Goal: Book appointment/travel/reservation

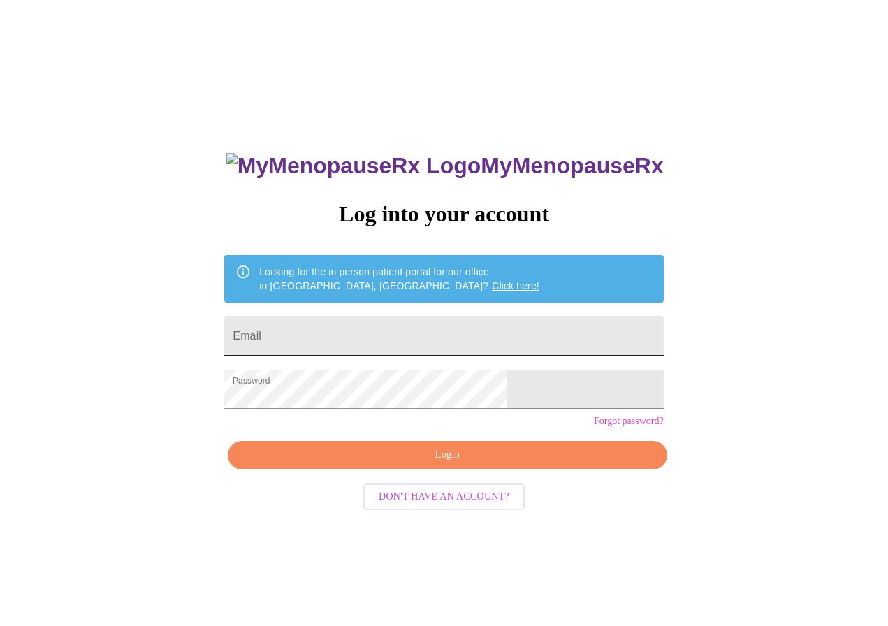
click at [375, 337] on input "Email" at bounding box center [443, 336] width 439 height 39
type input "[EMAIL_ADDRESS][DOMAIN_NAME]"
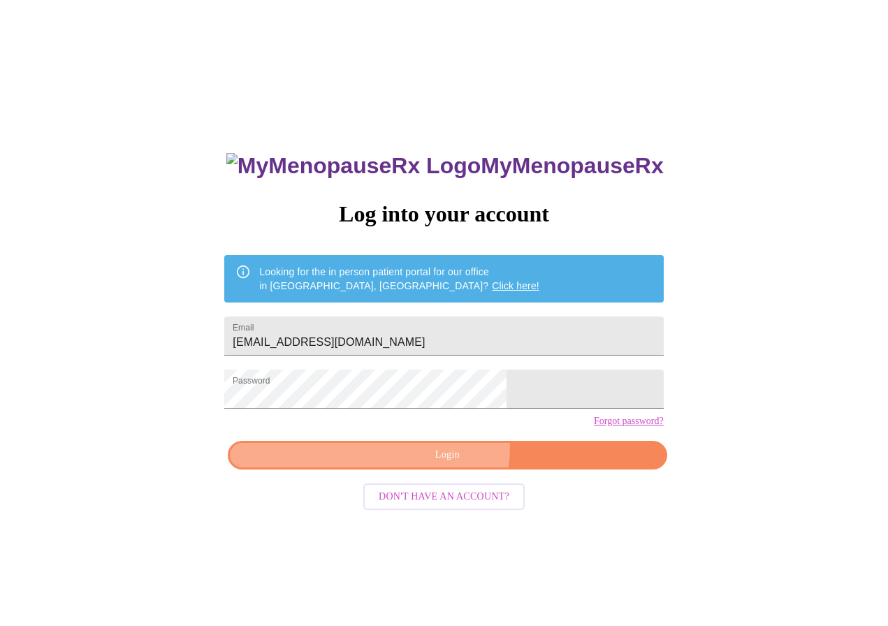
click at [433, 464] on span "Login" at bounding box center [447, 455] width 407 height 17
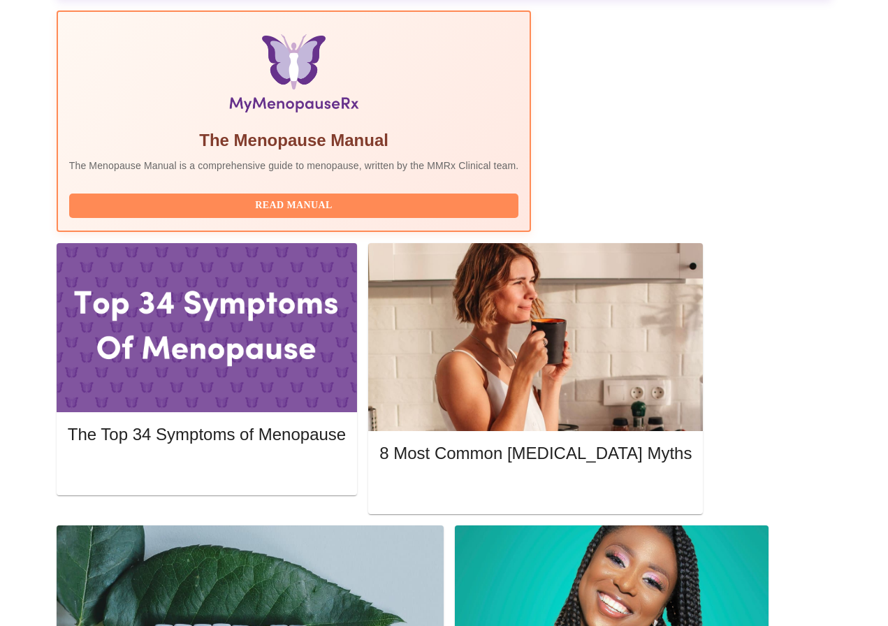
scroll to position [489, 0]
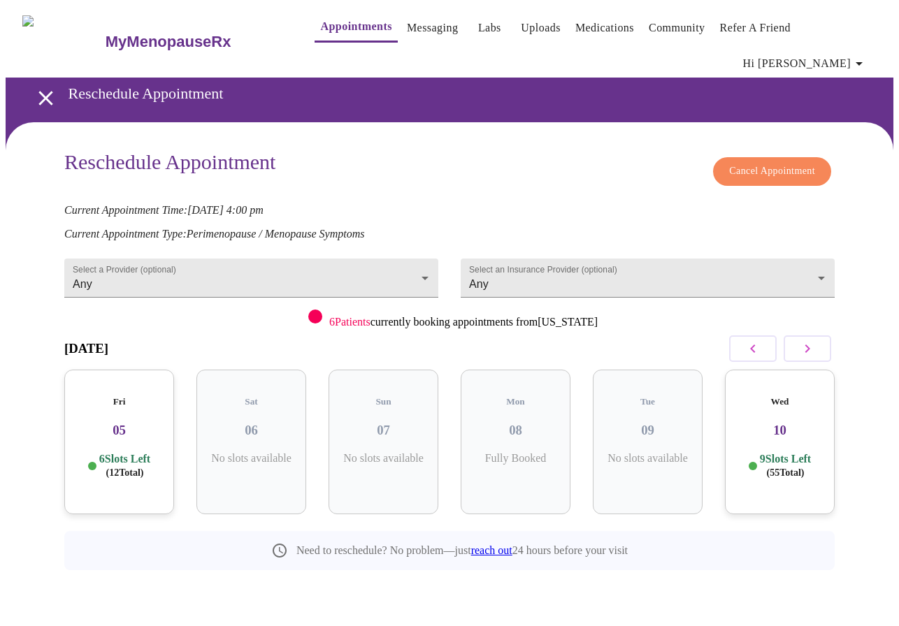
click at [816, 340] on icon "button" at bounding box center [807, 348] width 17 height 17
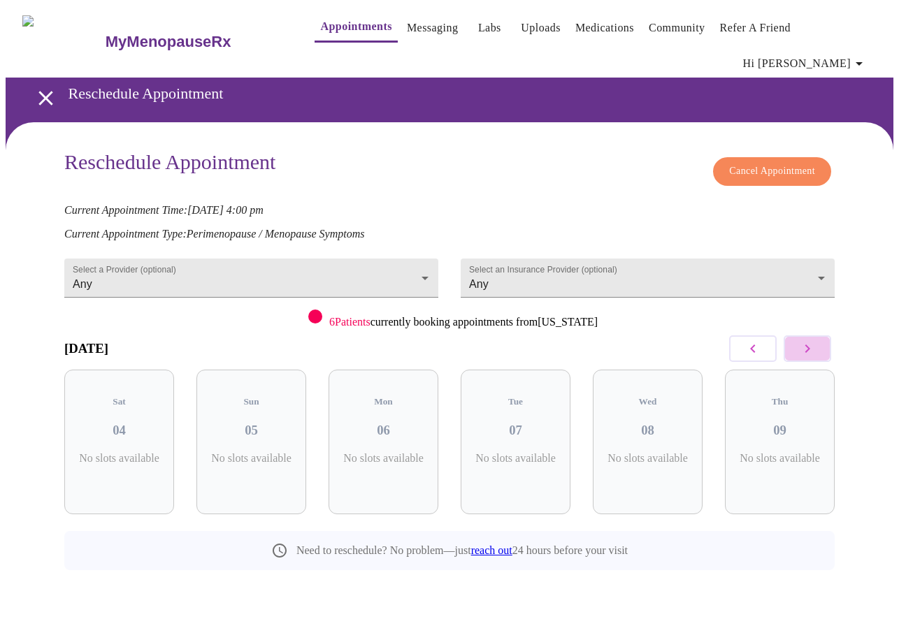
click at [816, 340] on icon "button" at bounding box center [807, 348] width 17 height 17
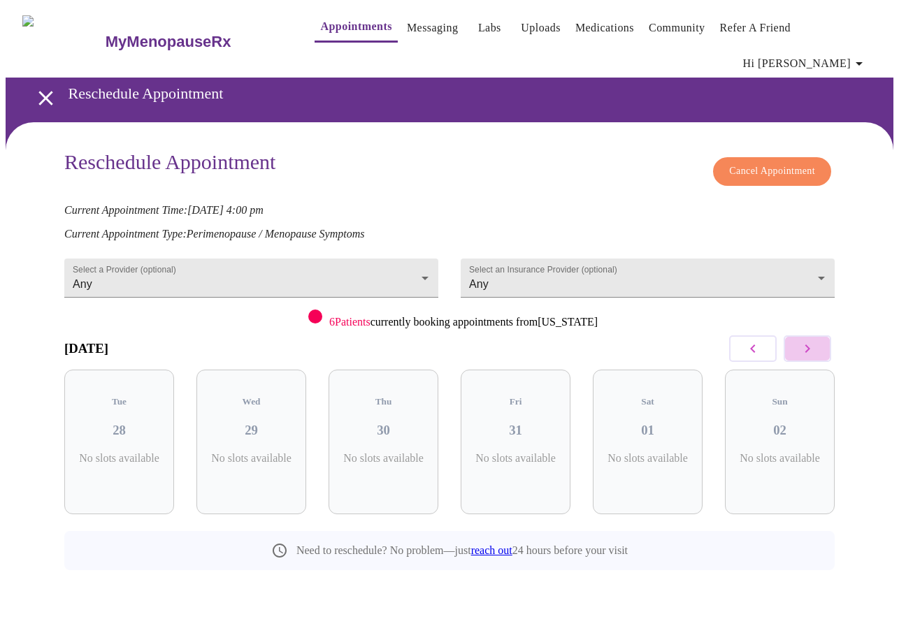
click at [816, 340] on icon "button" at bounding box center [807, 348] width 17 height 17
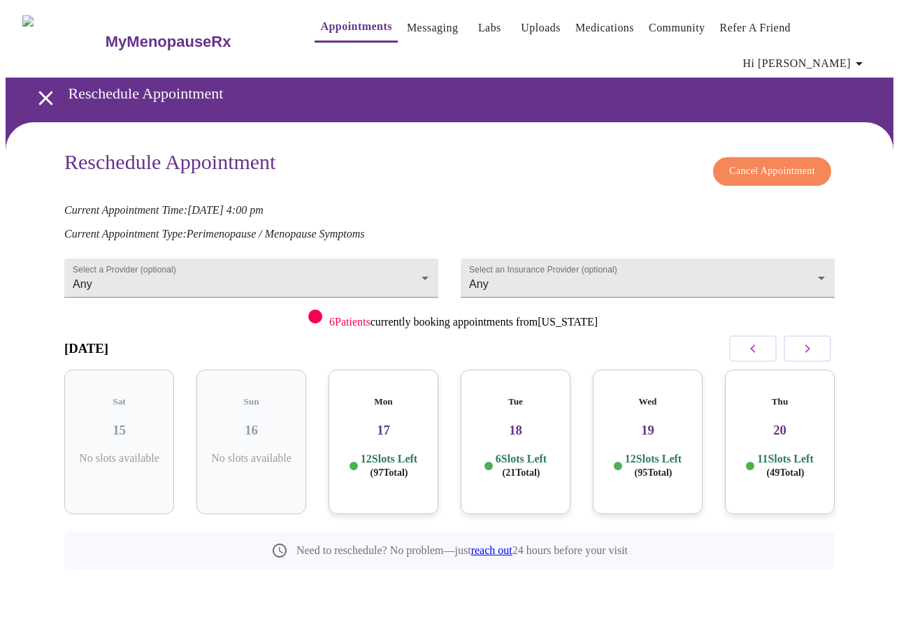
click at [768, 335] on button "button" at bounding box center [753, 348] width 48 height 27
click at [396, 423] on h3 "11" at bounding box center [383, 430] width 87 height 15
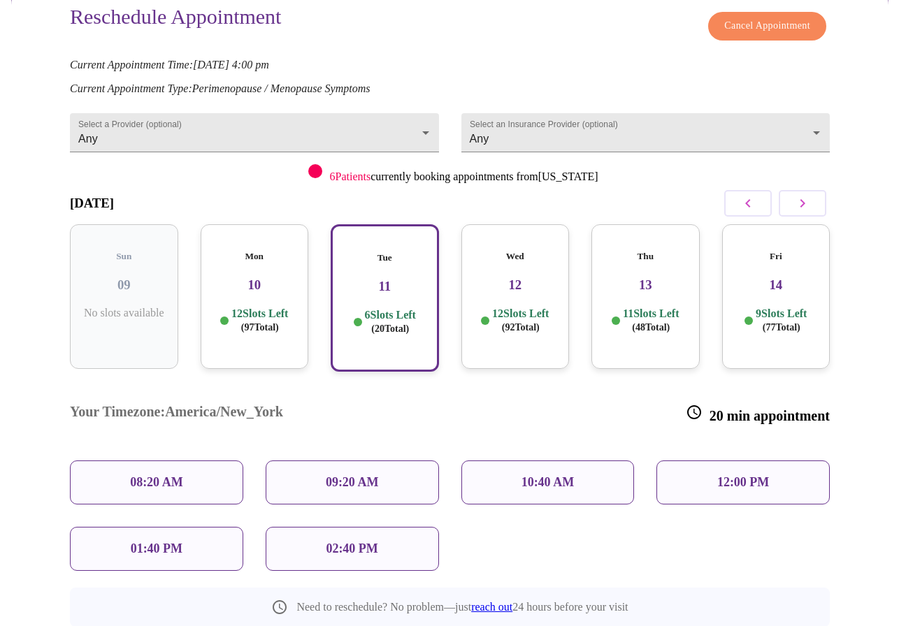
scroll to position [147, 0]
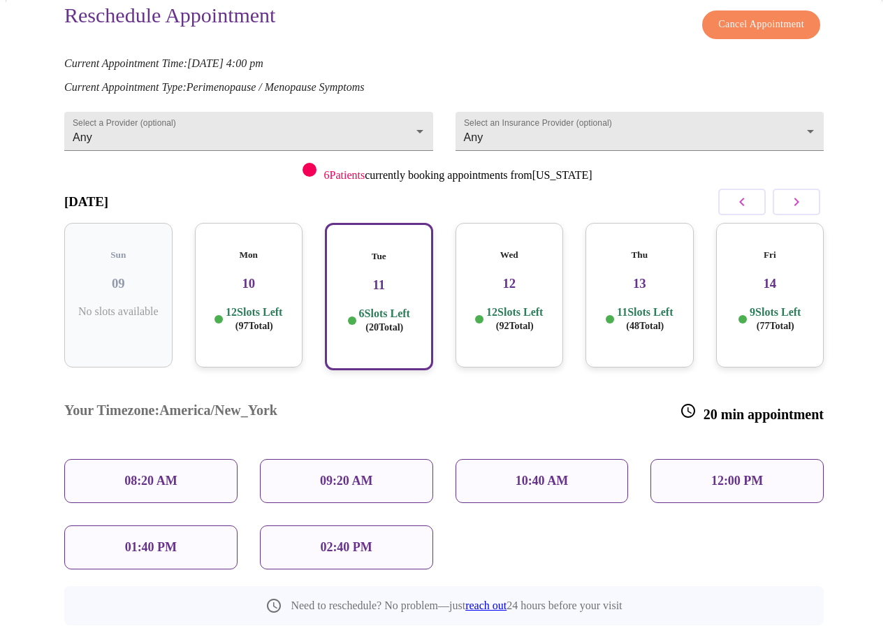
click at [380, 526] on div "02:40 PM" at bounding box center [346, 548] width 173 height 44
click at [370, 540] on p "02:40 PM" at bounding box center [346, 547] width 52 height 15
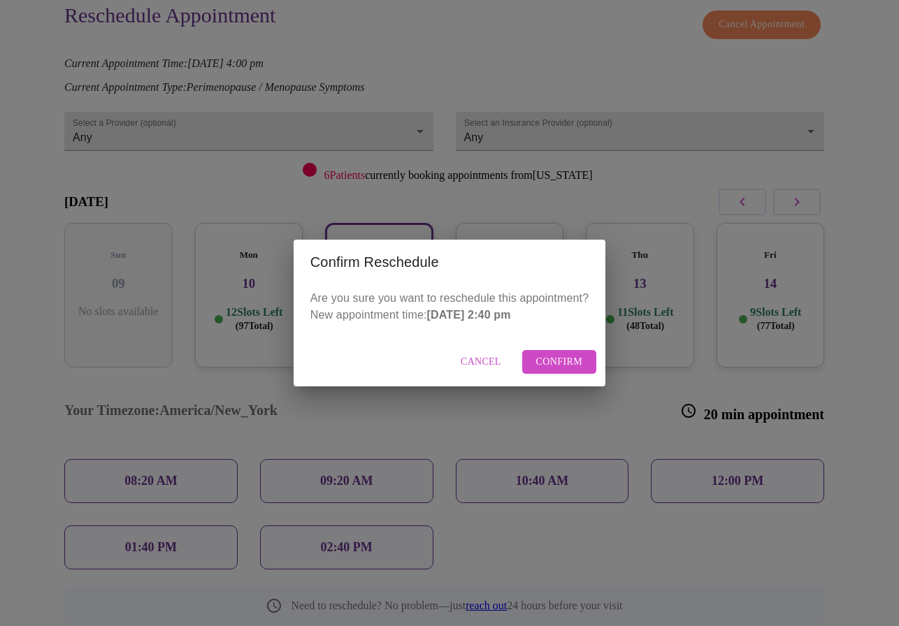
click at [557, 365] on span "Confirm" at bounding box center [559, 362] width 47 height 17
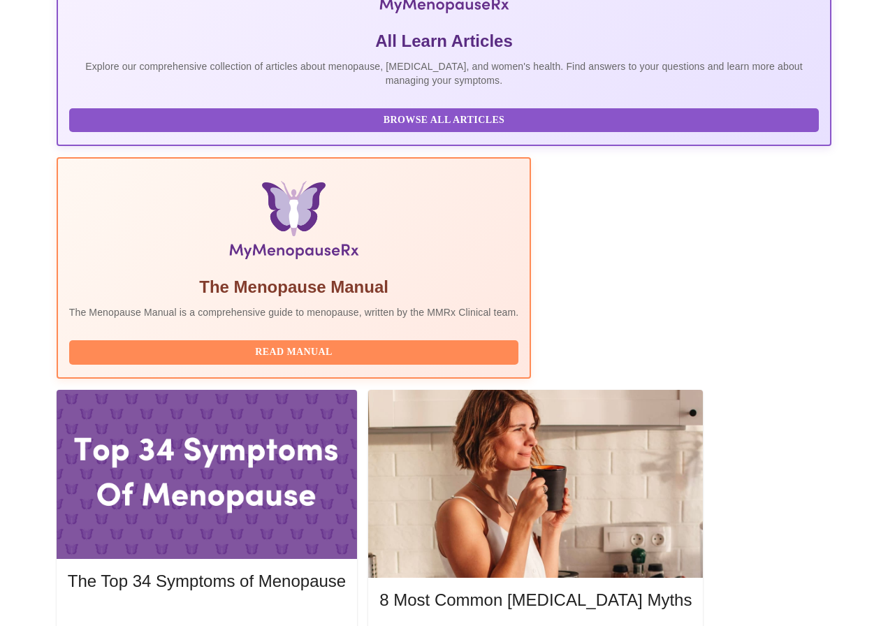
scroll to position [280, 0]
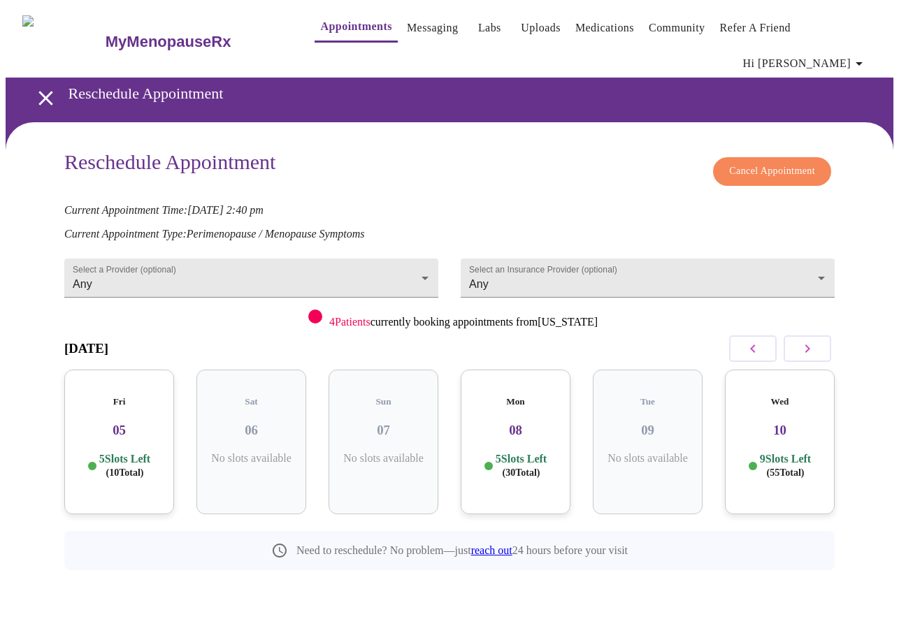
click at [771, 163] on span "Cancel Appointment" at bounding box center [772, 171] width 86 height 17
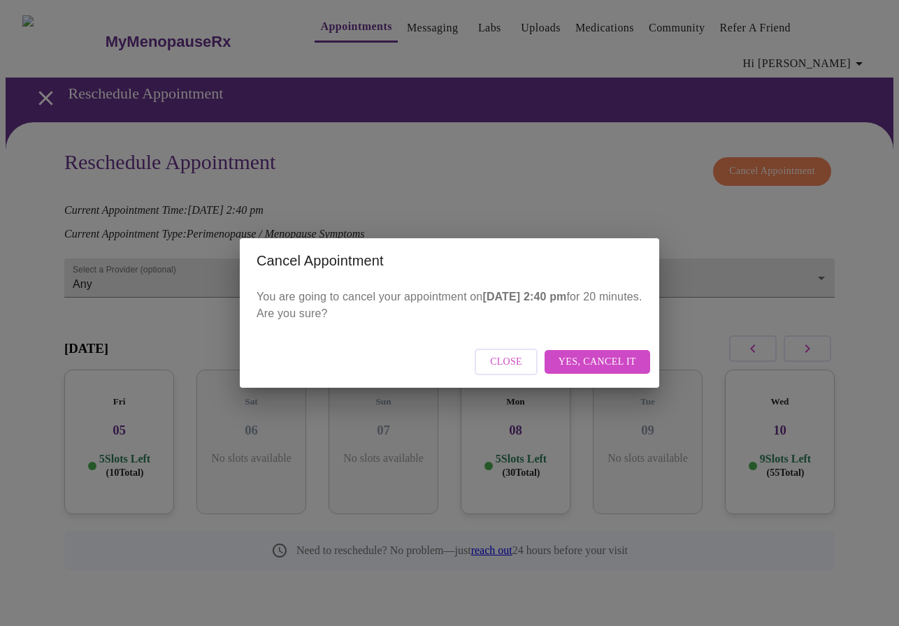
click at [570, 370] on span "Yes, cancel it" at bounding box center [597, 362] width 78 height 17
click at [572, 363] on span "Close" at bounding box center [567, 362] width 32 height 17
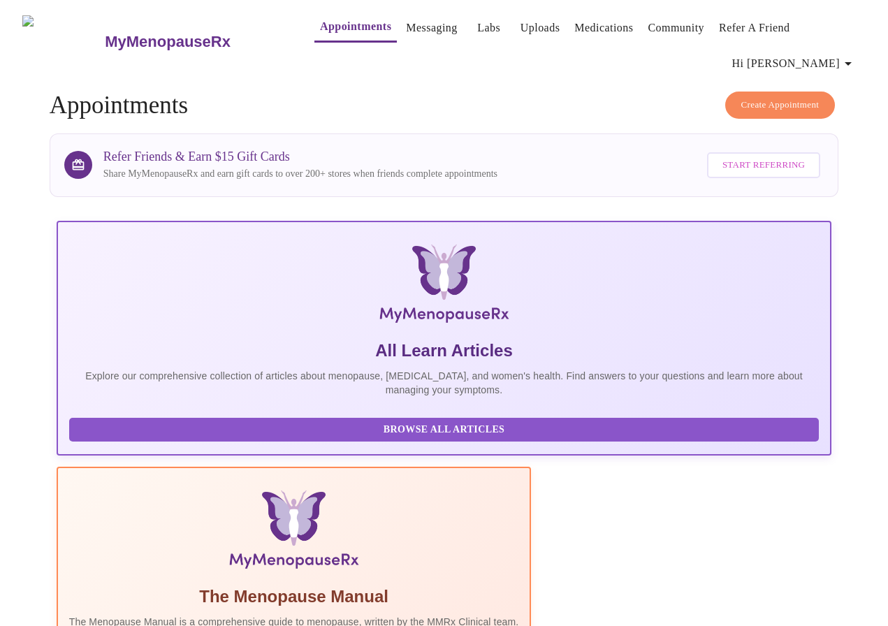
click at [754, 97] on span "Create Appointment" at bounding box center [780, 105] width 78 height 16
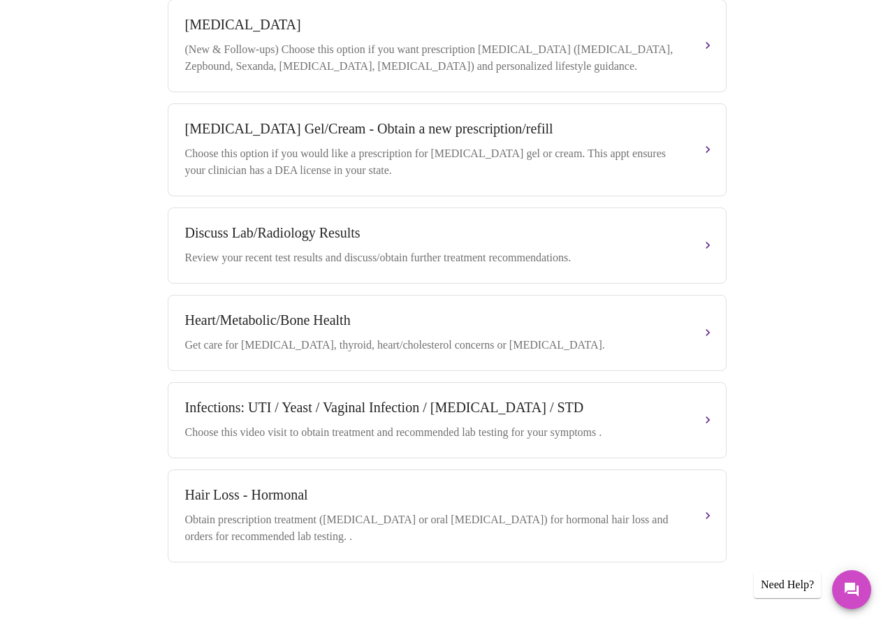
scroll to position [68, 0]
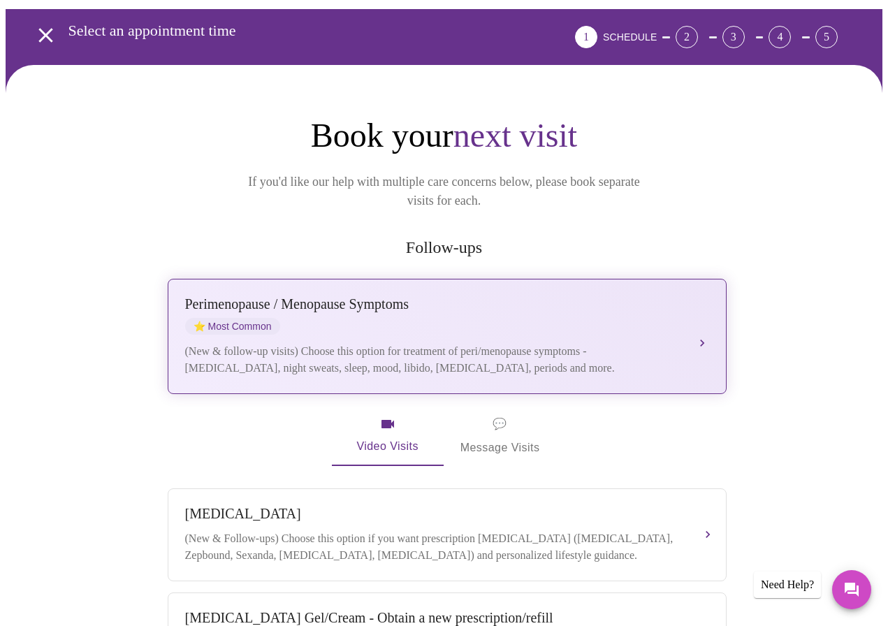
click at [718, 289] on button "Perimenopause / Menopause Symptoms ⭐ Most Common (New & follow-up visits) Choos…" at bounding box center [447, 336] width 559 height 115
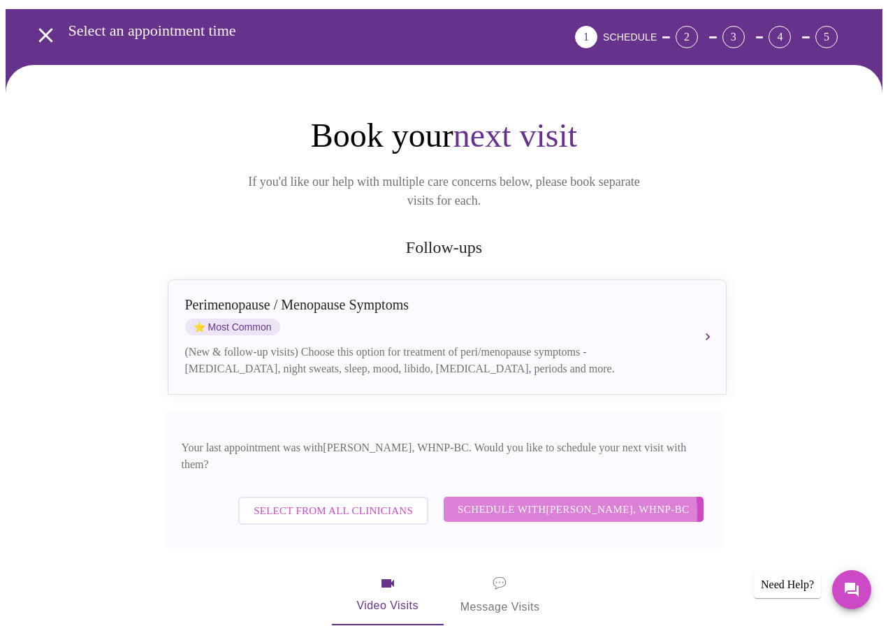
click at [580, 500] on span "Schedule with Meghan Matz, WHNP-BC" at bounding box center [574, 509] width 232 height 18
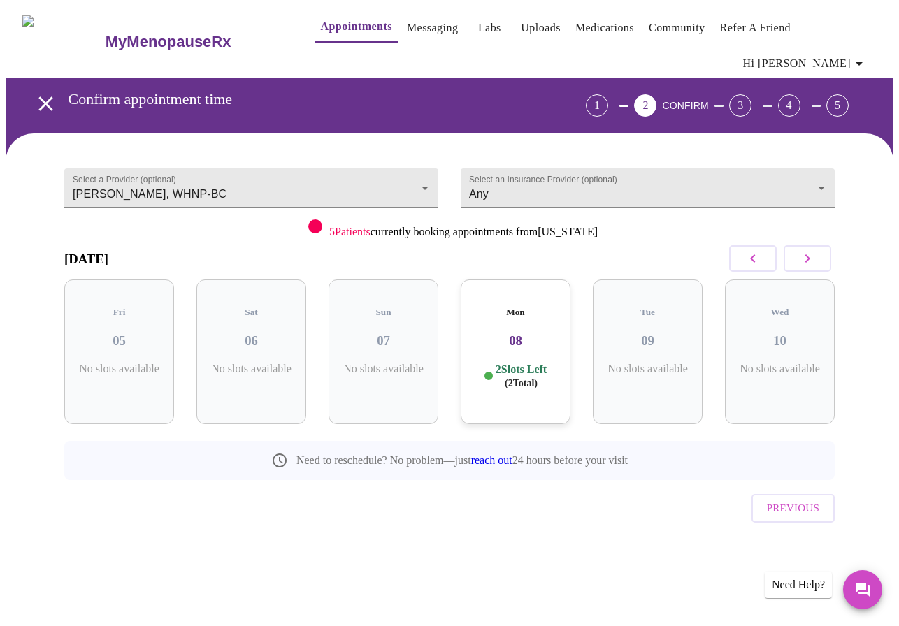
click at [821, 245] on button "button" at bounding box center [807, 258] width 48 height 27
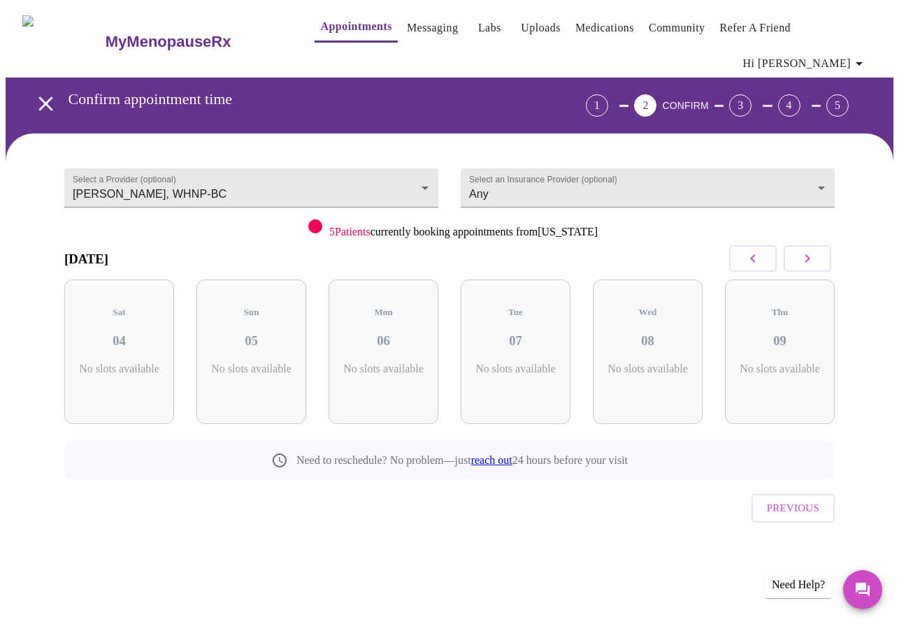
click at [821, 245] on button "button" at bounding box center [807, 258] width 48 height 27
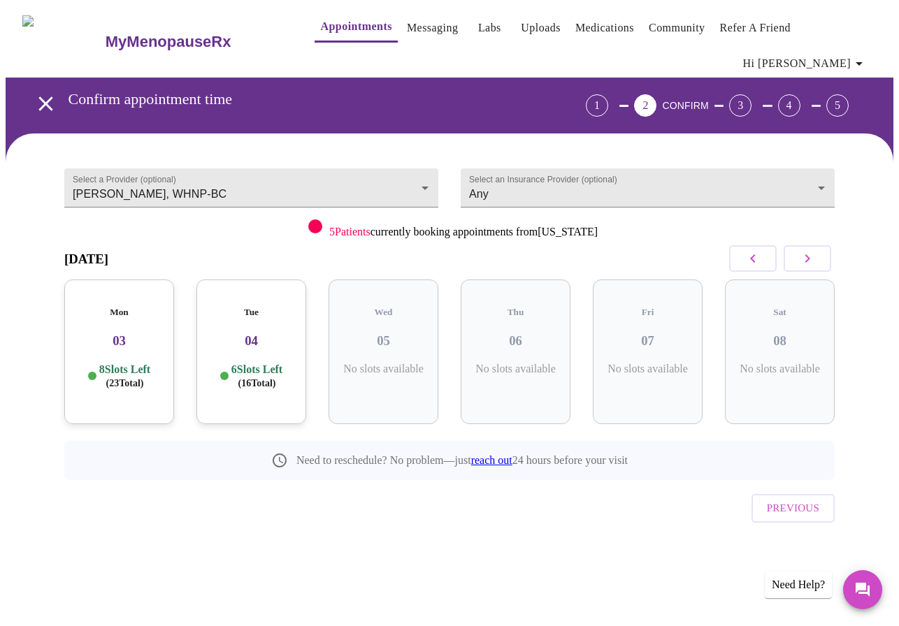
click at [821, 245] on button "button" at bounding box center [807, 258] width 48 height 27
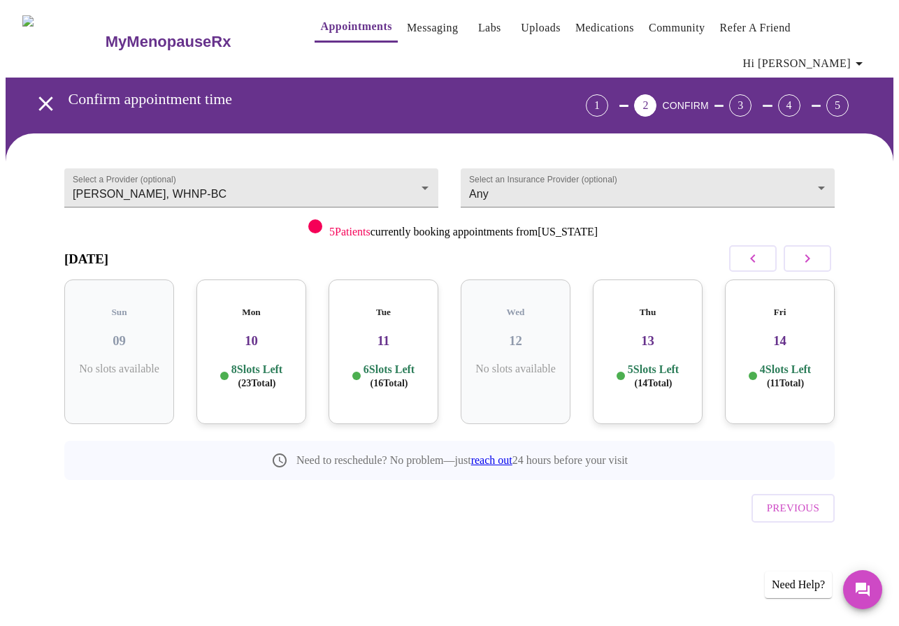
click at [392, 363] on p "6 Slots Left ( 16 Total)" at bounding box center [388, 376] width 51 height 27
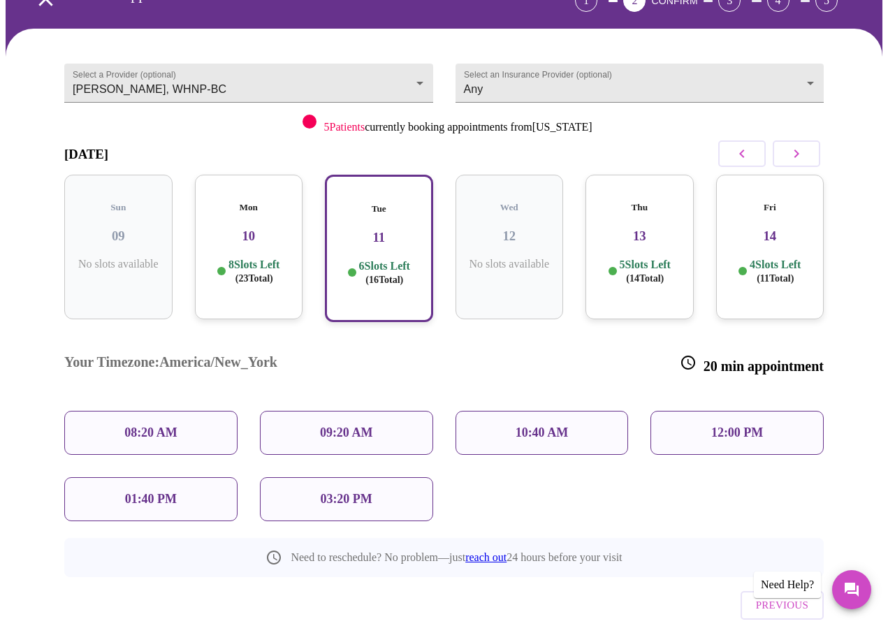
scroll to position [107, 0]
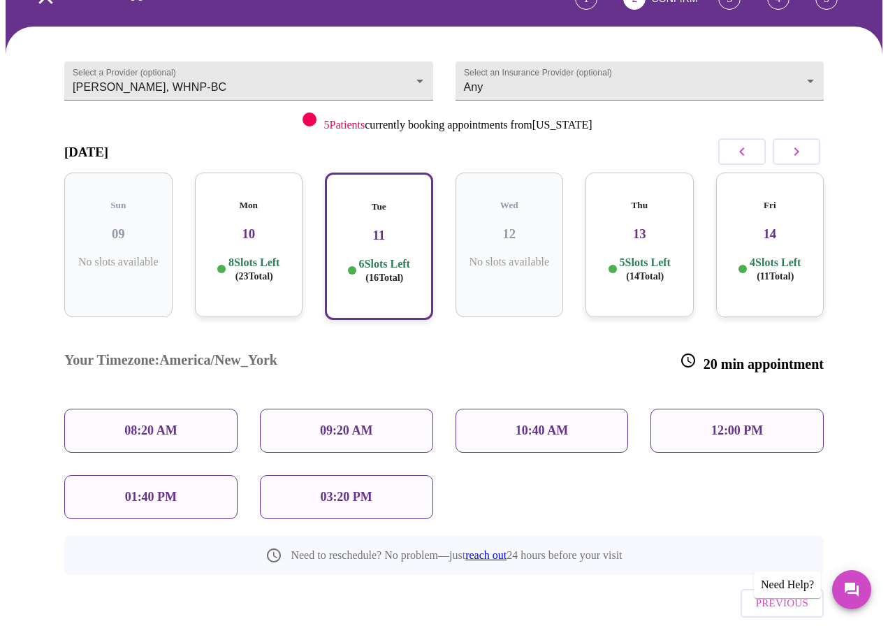
click at [314, 475] on div "03:20 PM" at bounding box center [346, 497] width 173 height 44
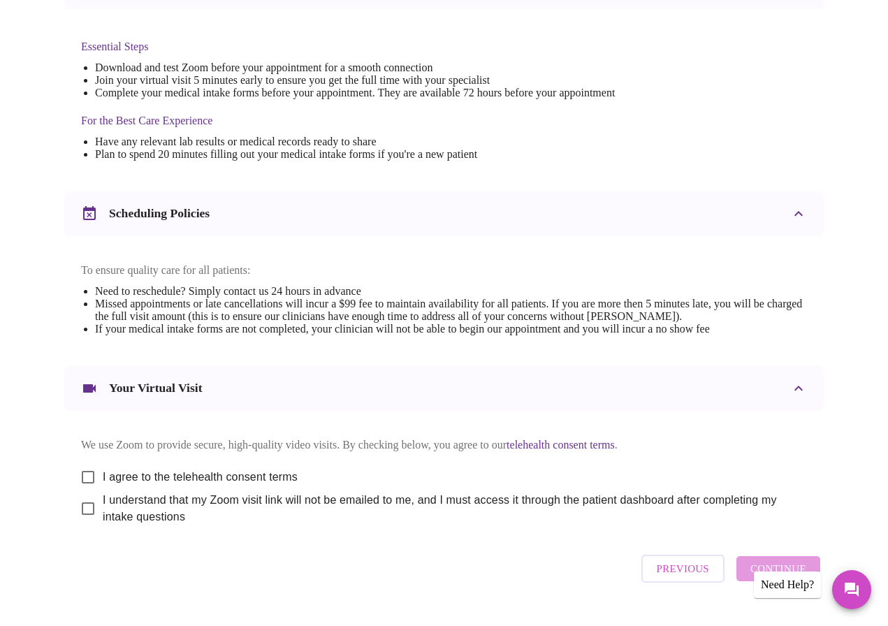
scroll to position [391, 0]
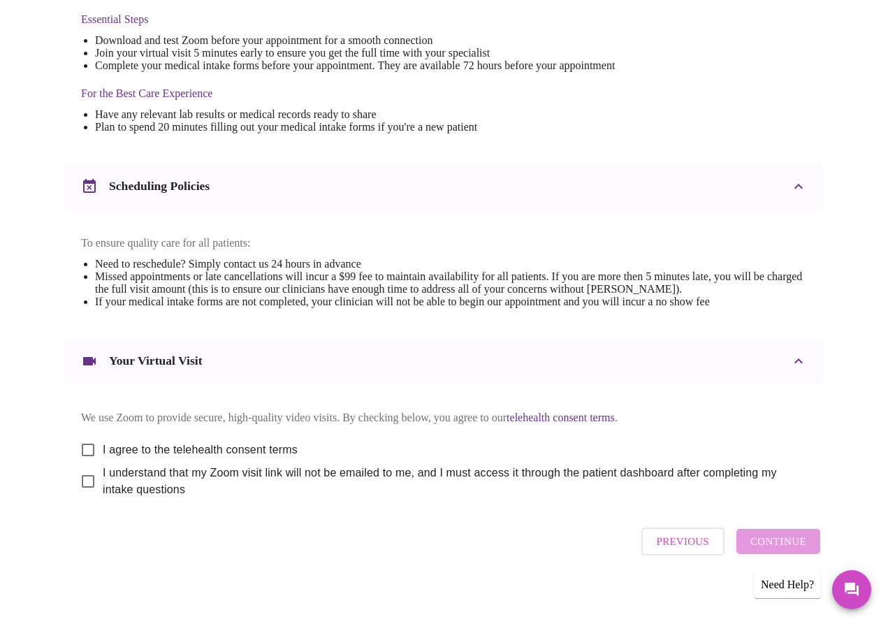
drag, startPoint x: 75, startPoint y: 437, endPoint x: 75, endPoint y: 460, distance: 22.4
click at [75, 437] on input "I agree to the telehealth consent terms" at bounding box center [87, 449] width 29 height 29
checkbox input "true"
click at [78, 476] on input "I understand that my Zoom visit link will not be emailed to me, and I must acce…" at bounding box center [87, 481] width 29 height 29
checkbox input "true"
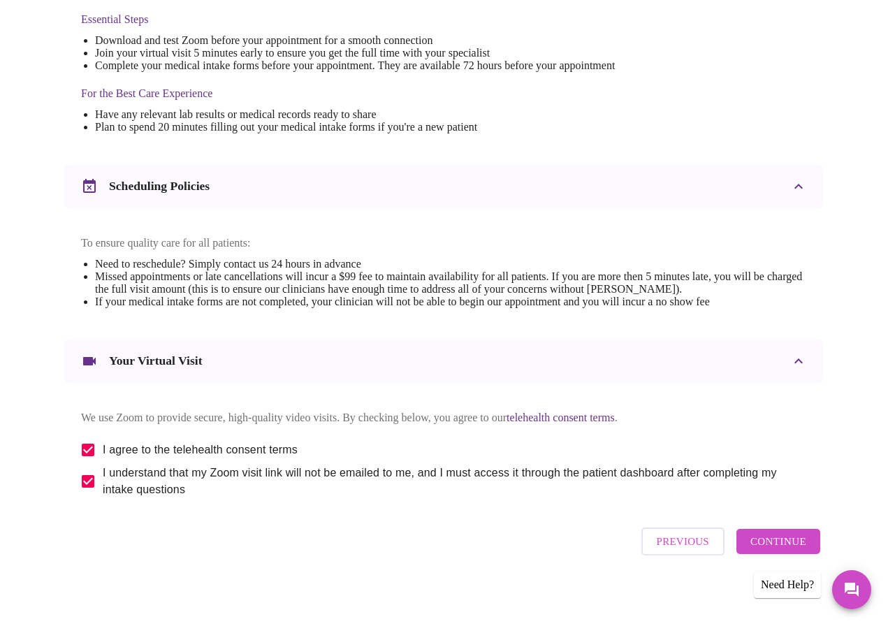
click at [761, 538] on span "Continue" at bounding box center [779, 542] width 56 height 18
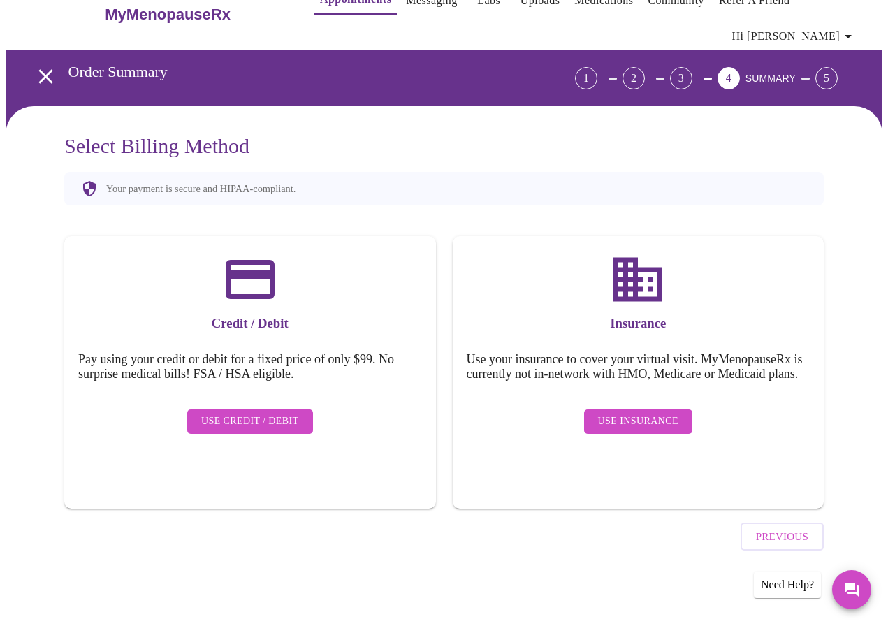
scroll to position [0, 0]
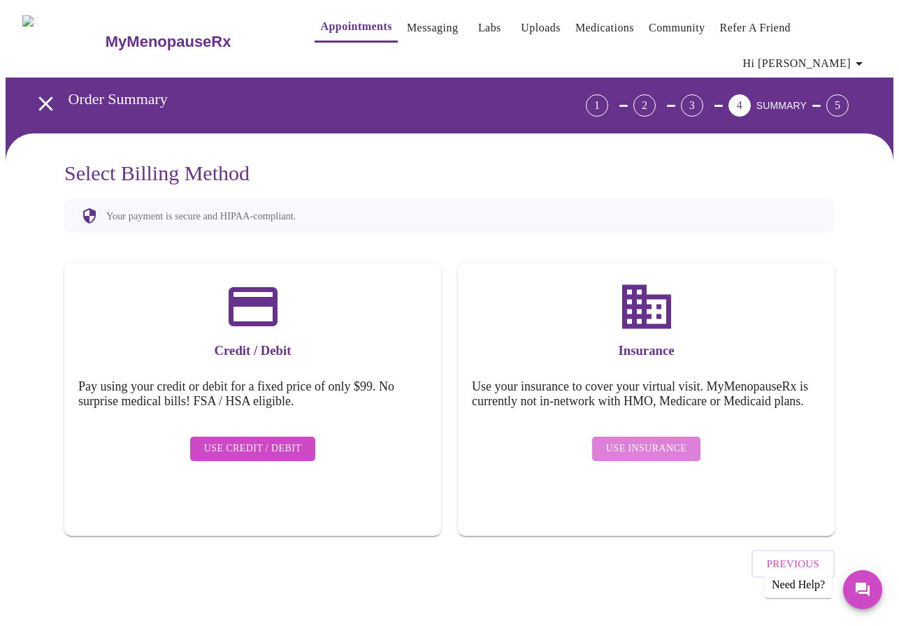
click at [658, 440] on span "Use Insurance" at bounding box center [646, 448] width 80 height 17
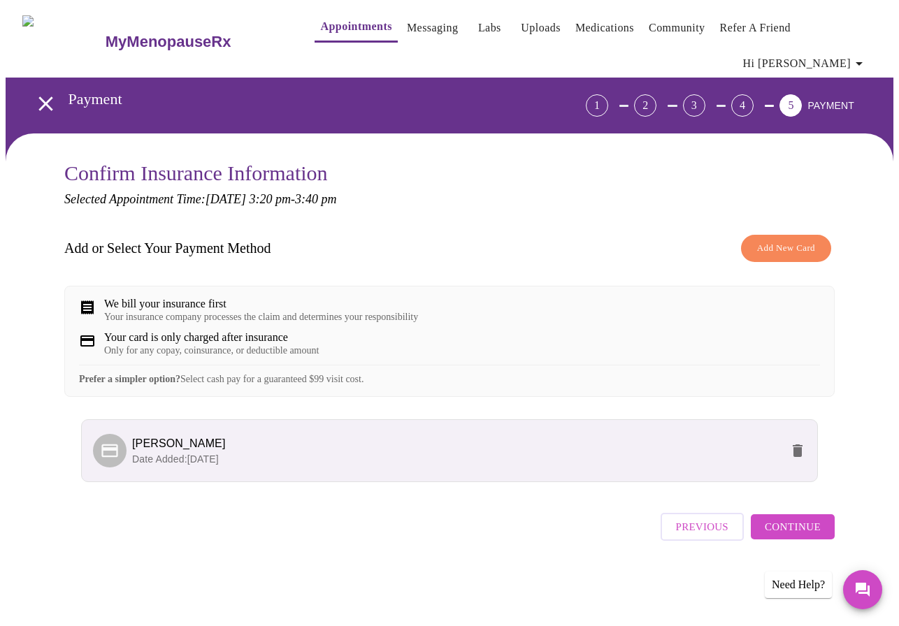
click at [797, 531] on span "Continue" at bounding box center [793, 527] width 56 height 18
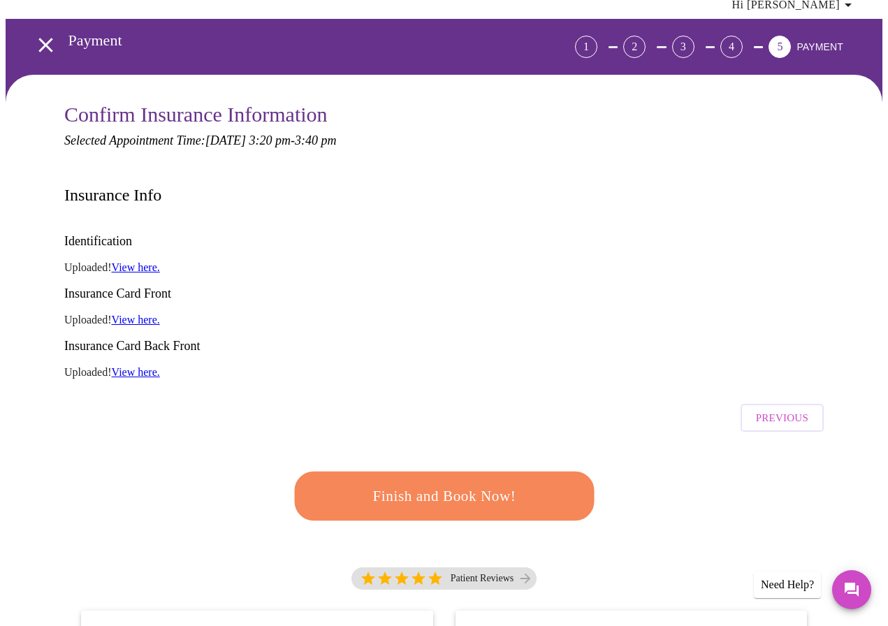
scroll to position [140, 0]
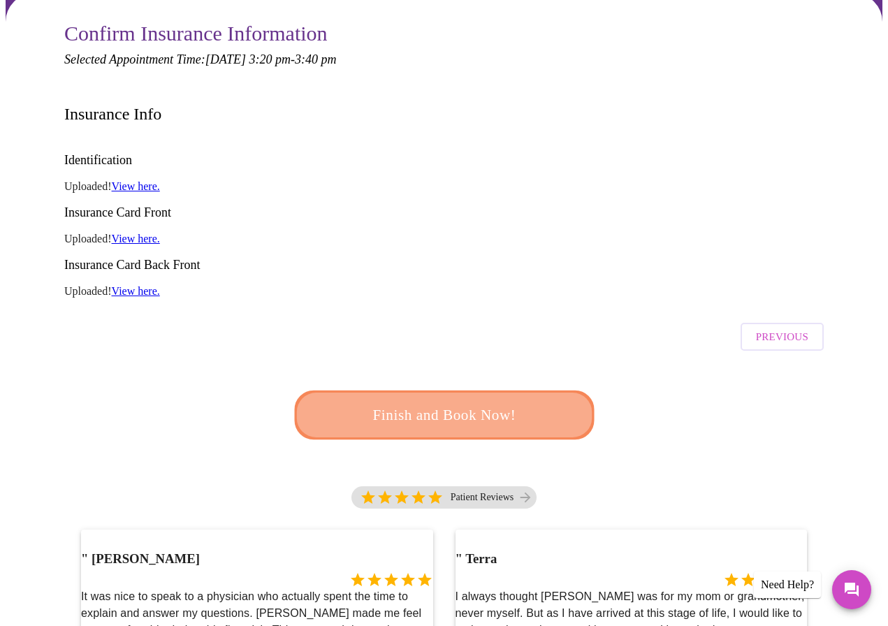
click at [470, 403] on span "Finish and Book Now!" at bounding box center [443, 416] width 259 height 26
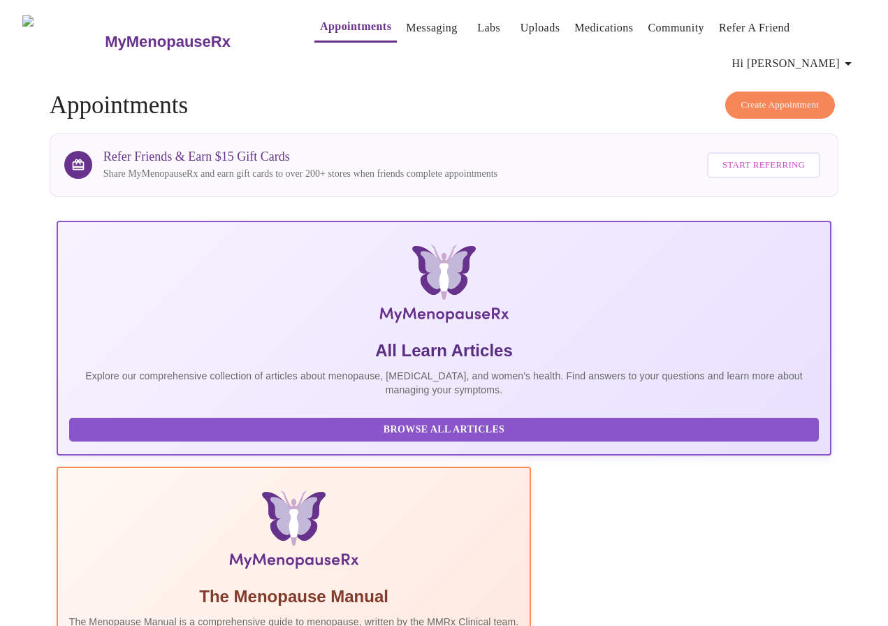
click at [856, 55] on icon "button" at bounding box center [848, 63] width 17 height 17
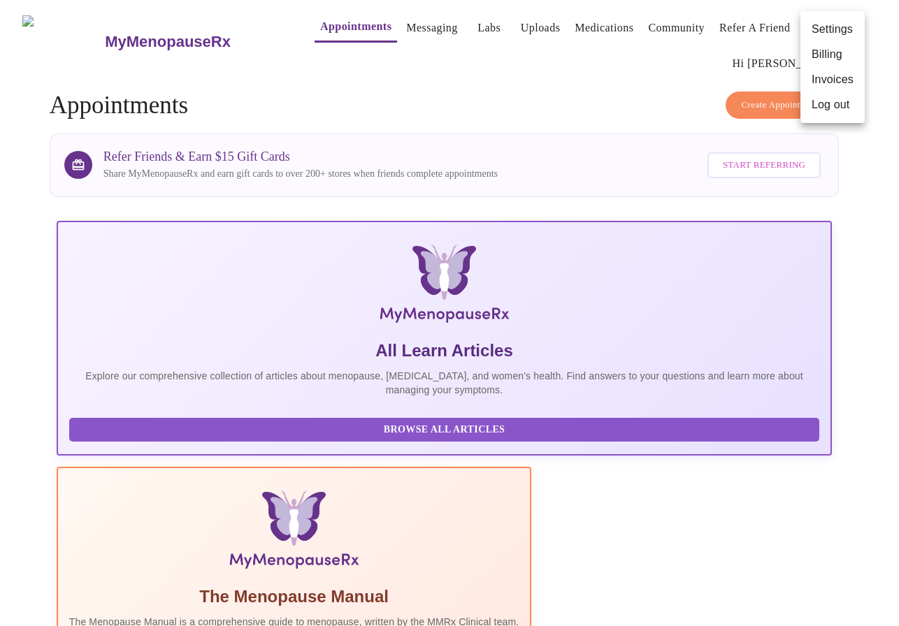
click at [832, 107] on li "Log out" at bounding box center [832, 104] width 64 height 25
